Goal: Task Accomplishment & Management: Complete application form

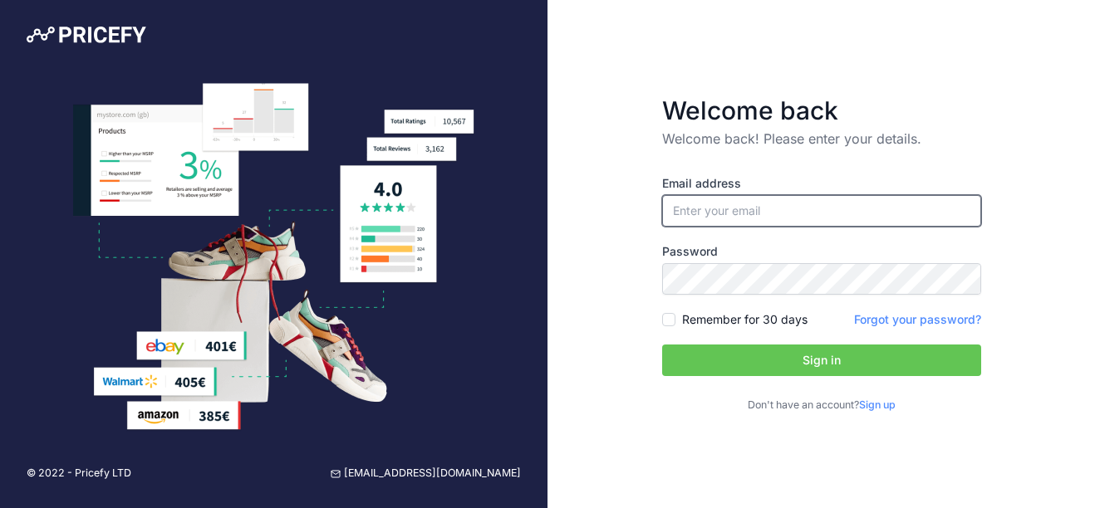
type input "[EMAIL_ADDRESS][DOMAIN_NAME]"
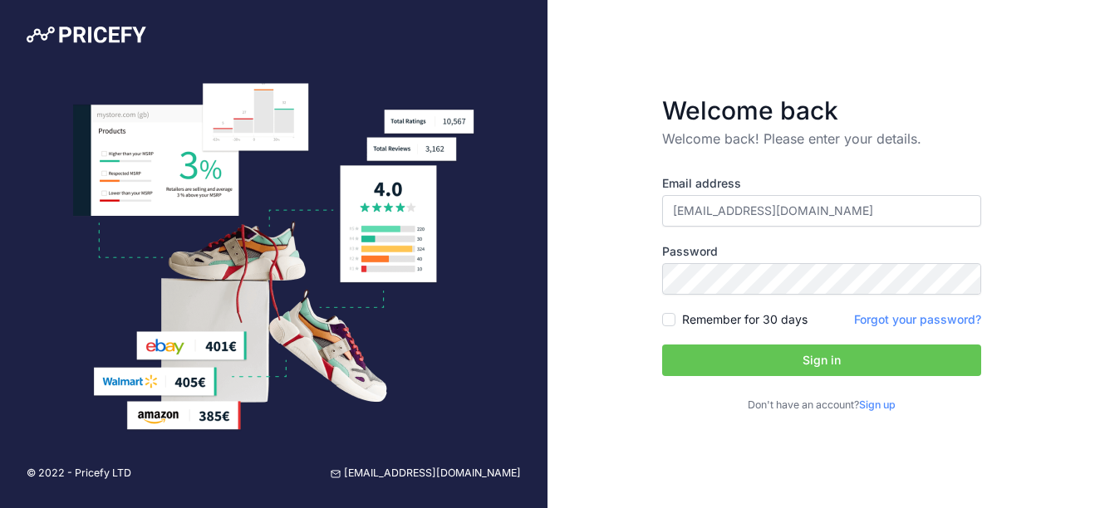
click at [822, 360] on button "Sign in" at bounding box center [821, 361] width 319 height 32
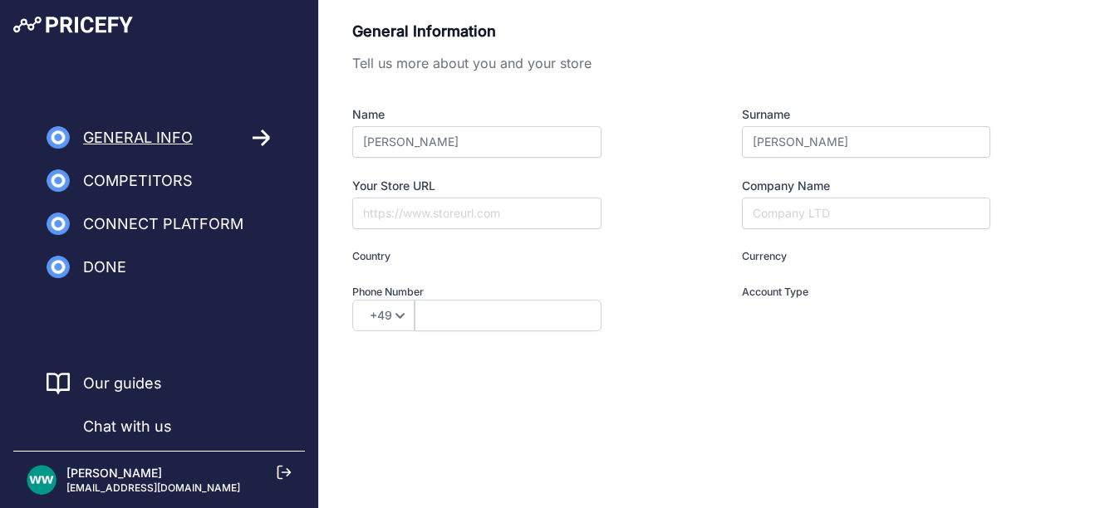
type input "I am a Merchant"
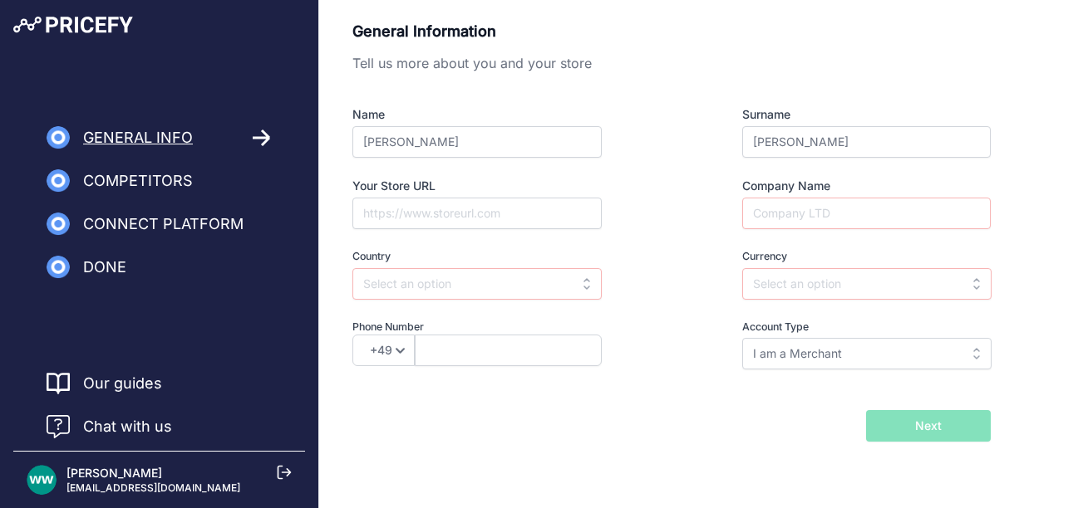
click at [114, 426] on span "Chat with us" at bounding box center [127, 426] width 89 height 23
click at [288, 470] on icon at bounding box center [284, 473] width 12 height 12
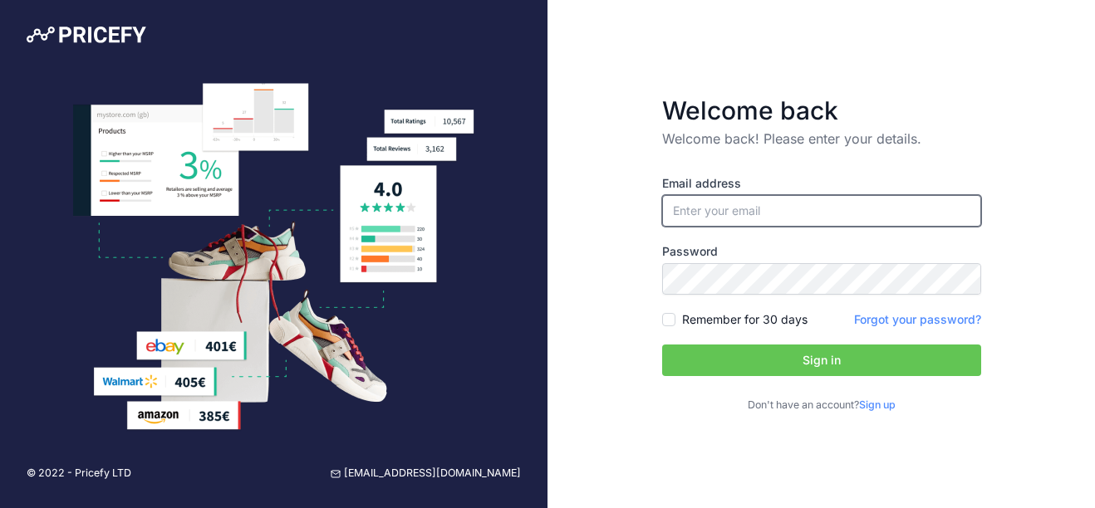
type input "[EMAIL_ADDRESS][DOMAIN_NAME]"
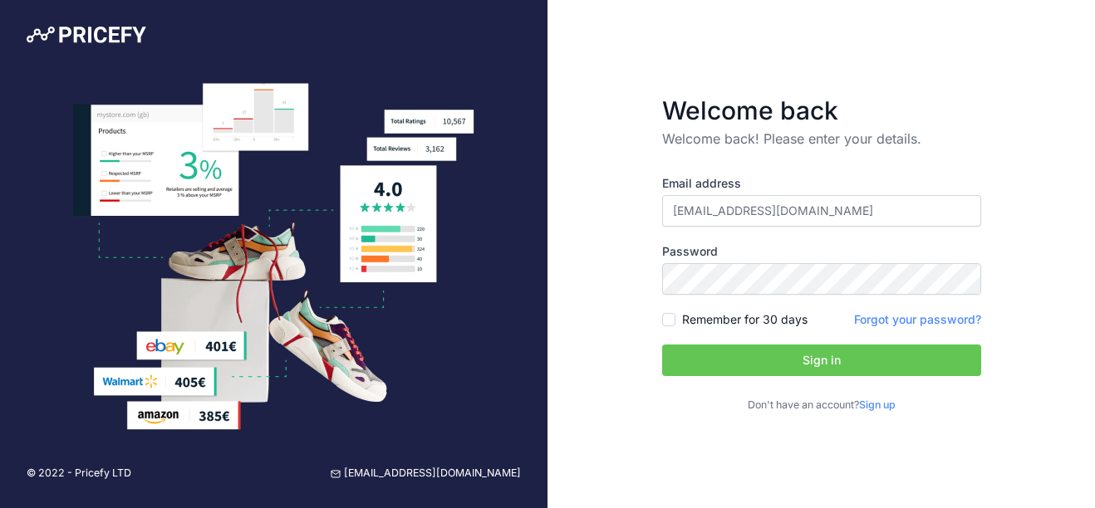
click at [823, 364] on button "Sign in" at bounding box center [821, 361] width 319 height 32
